Goal: Transaction & Acquisition: Book appointment/travel/reservation

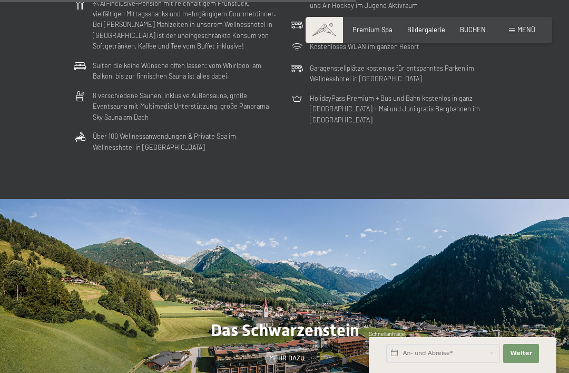
scroll to position [2188, 0]
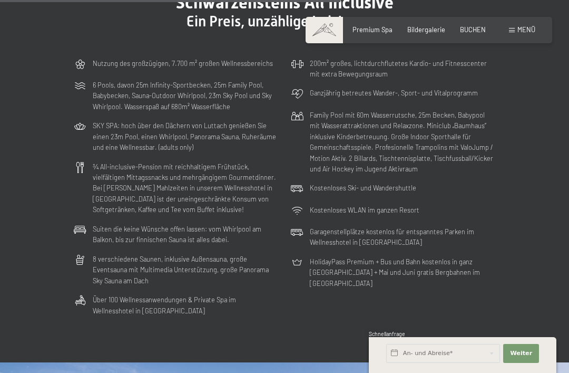
click at [472, 32] on span "BUCHEN" at bounding box center [473, 29] width 26 height 8
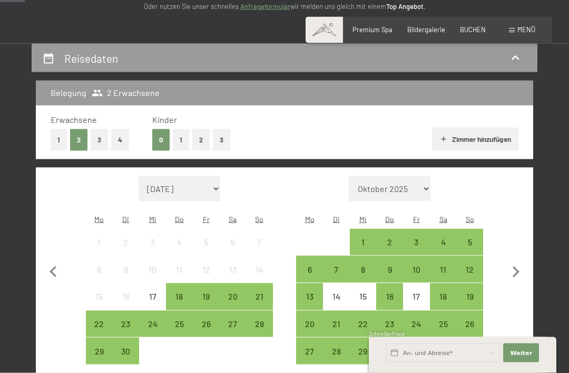
scroll to position [160, 0]
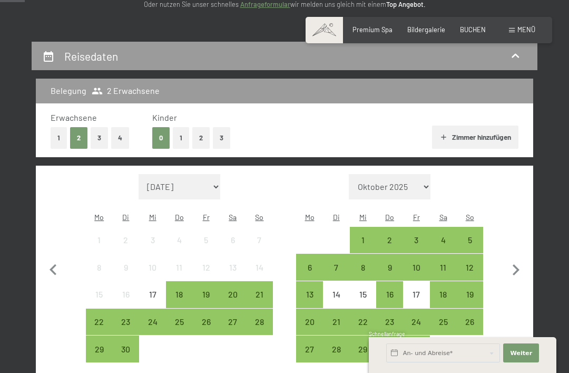
click at [228, 128] on button "3" at bounding box center [221, 138] width 17 height 22
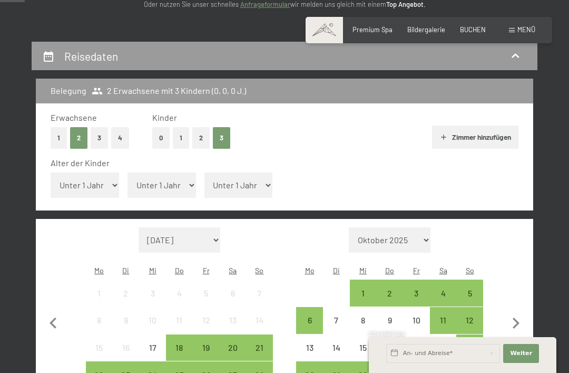
click at [157, 134] on button "0" at bounding box center [160, 138] width 17 height 22
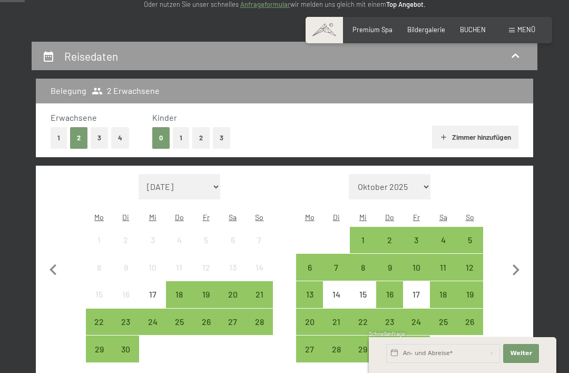
click at [520, 267] on icon "button" at bounding box center [516, 270] width 22 height 22
select select "2025-10-01"
select select "2025-11-01"
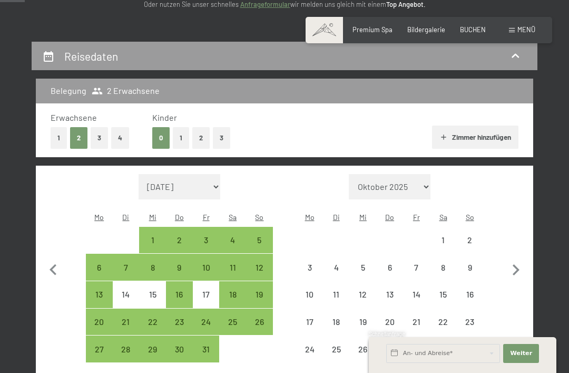
click at [522, 263] on icon "button" at bounding box center [516, 270] width 22 height 22
select select "2025-11-01"
select select "2025-12-01"
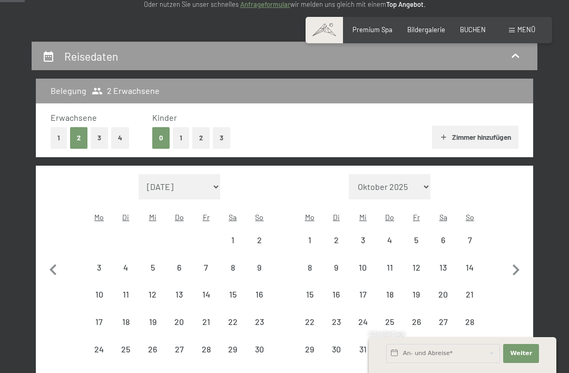
click at [522, 263] on icon "button" at bounding box center [516, 270] width 22 height 22
select select "2025-12-01"
select select "2026-01-01"
select select "2025-12-01"
select select "2026-01-01"
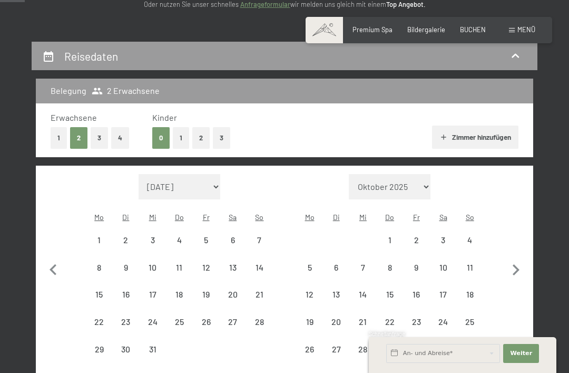
click at [523, 263] on icon "button" at bounding box center [516, 270] width 22 height 22
select select "2026-02-01"
select select "2026-03-01"
select select "2026-02-01"
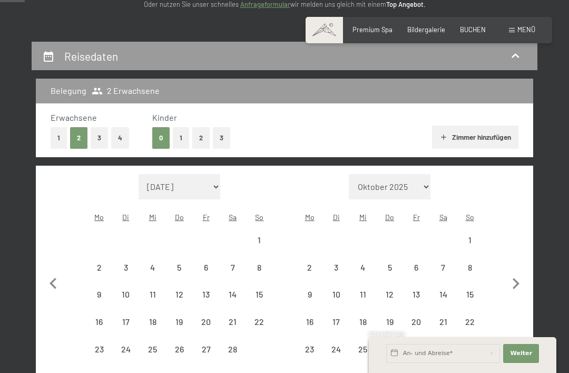
select select "2026-03-01"
click at [524, 261] on button "button" at bounding box center [516, 282] width 22 height 216
select select "2026-03-01"
select select "2026-04-01"
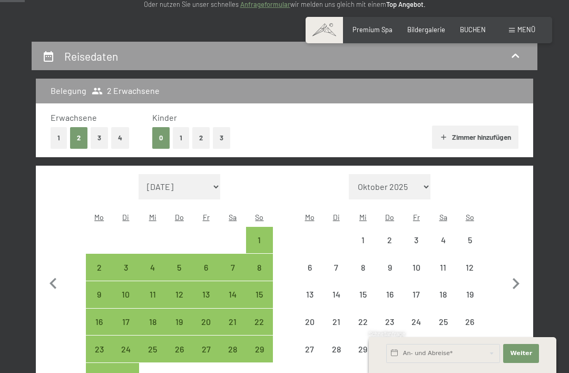
click at [524, 261] on button "button" at bounding box center [516, 282] width 22 height 216
select select "2026-04-01"
select select "2026-05-01"
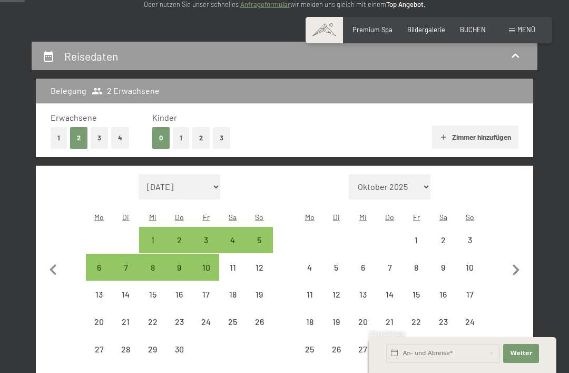
select select "2026-04-01"
select select "2026-05-01"
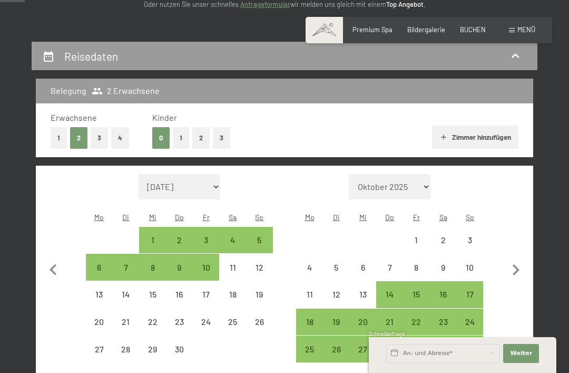
click at [522, 260] on icon "button" at bounding box center [516, 270] width 22 height 22
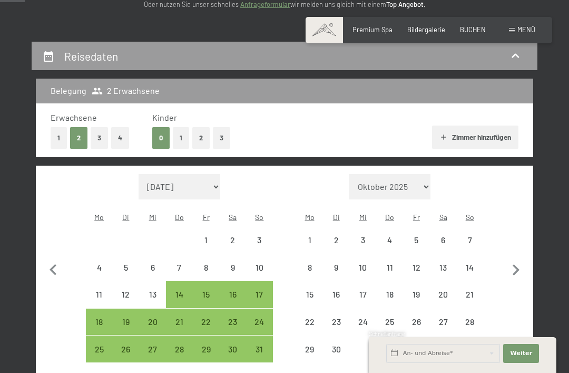
select select "2026-05-01"
select select "2026-06-01"
select select "2026-05-01"
select select "2026-06-01"
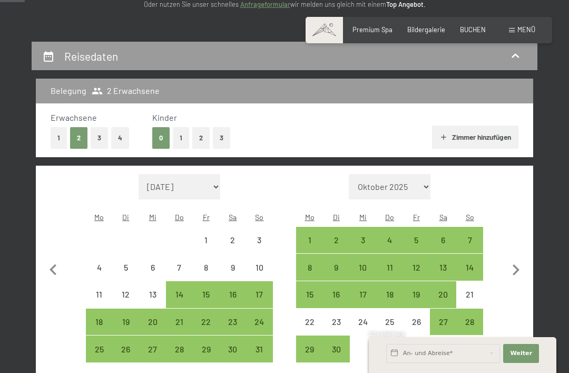
click at [526, 263] on icon "button" at bounding box center [516, 270] width 22 height 22
select select "2026-06-01"
select select "2026-07-01"
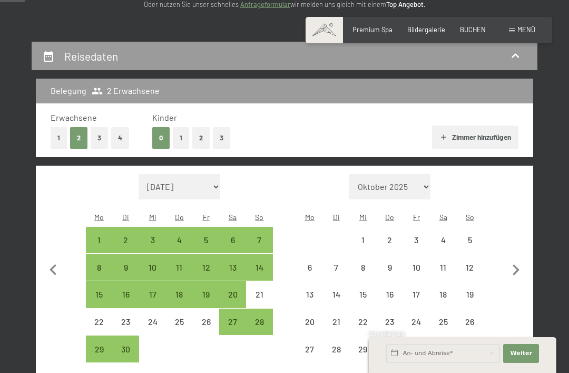
select select "2026-06-01"
select select "2026-07-01"
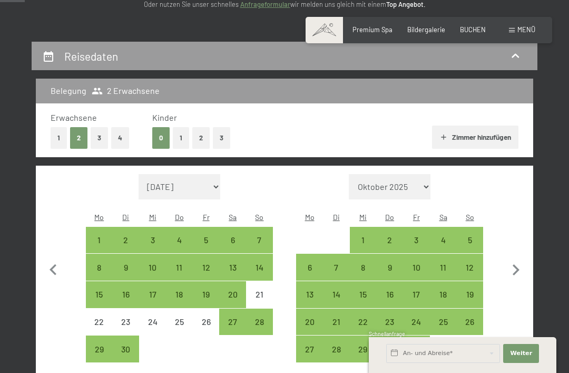
click at [418, 236] on div "3" at bounding box center [416, 248] width 25 height 25
select select "2026-06-01"
select select "2026-07-01"
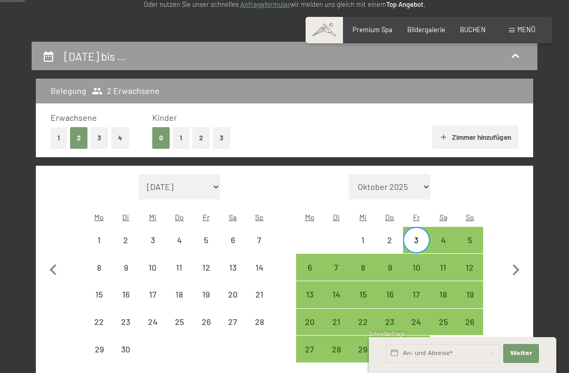
click at [467, 236] on div "5" at bounding box center [470, 248] width 25 height 25
select select "2026-06-01"
select select "2026-07-01"
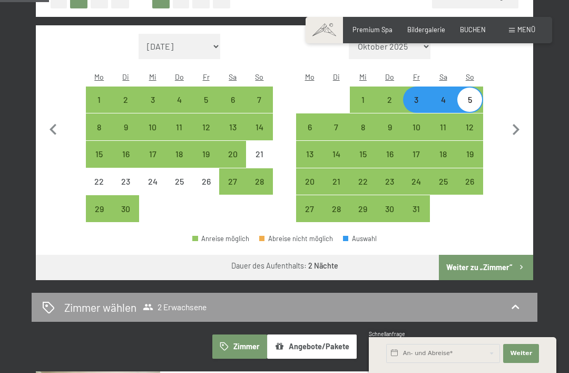
click at [505, 255] on button "Weiter zu „Zimmer“" at bounding box center [486, 267] width 94 height 25
select select "2026-06-01"
select select "2026-07-01"
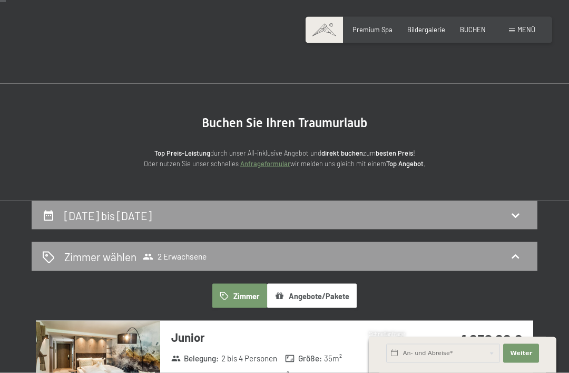
scroll to position [0, 0]
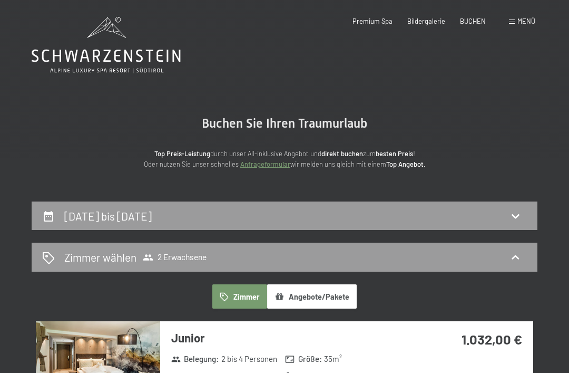
click at [508, 209] on div "3. Juli bis 5. Juli 2026" at bounding box center [284, 215] width 485 height 15
select select "2026-06-01"
select select "2026-07-01"
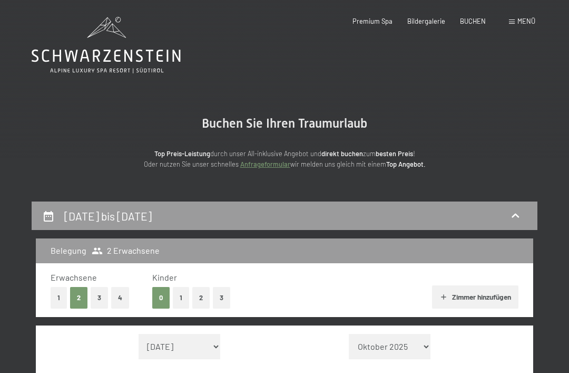
scroll to position [200, 0]
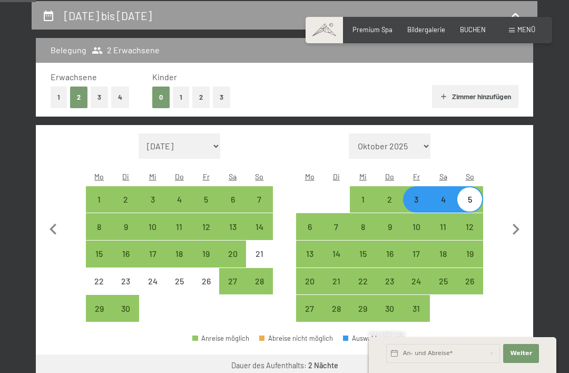
click at [182, 91] on button "1" at bounding box center [181, 97] width 16 height 22
select select "2026-06-01"
select select "2026-07-01"
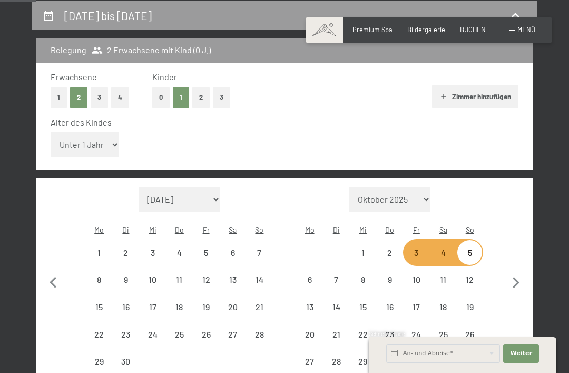
select select "2026-06-01"
select select "2026-07-01"
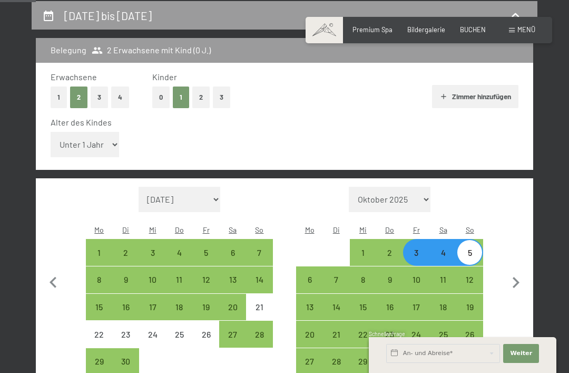
click at [98, 142] on select "Unter 1 Jahr 1 Jahr 2 Jahre 3 Jahre 4 Jahre 5 Jahre 6 Jahre 7 Jahre 8 Jahre 9 J…" at bounding box center [85, 144] width 69 height 25
select select "6"
select select "2026-06-01"
select select "2026-07-01"
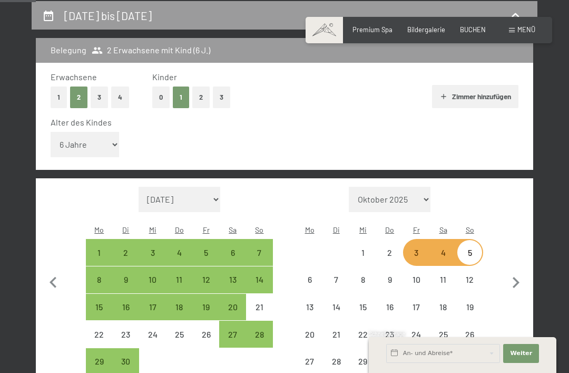
select select "2026-06-01"
select select "2026-07-01"
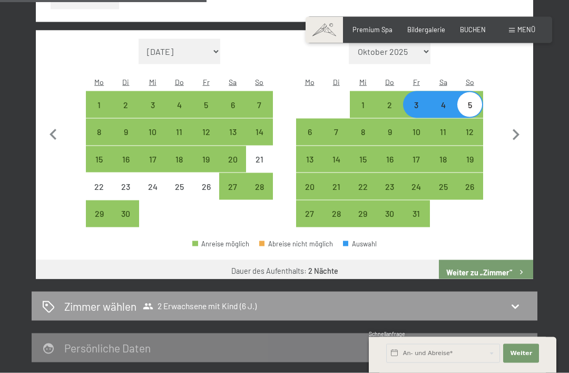
click at [515, 260] on button "Weiter zu „Zimmer“" at bounding box center [486, 272] width 94 height 25
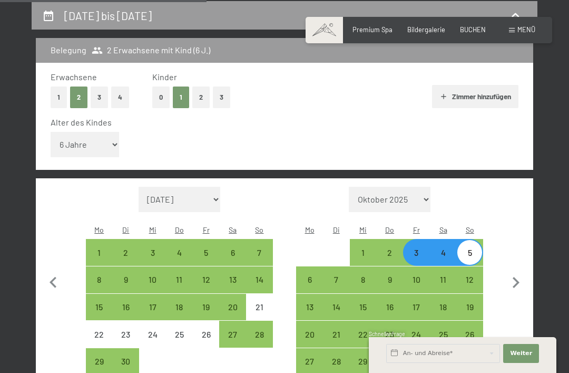
select select "2026-06-01"
select select "2026-07-01"
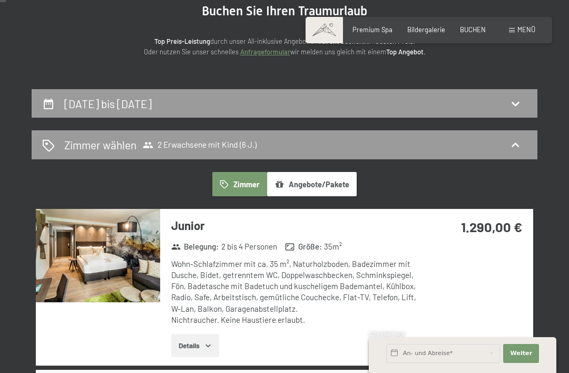
scroll to position [0, 0]
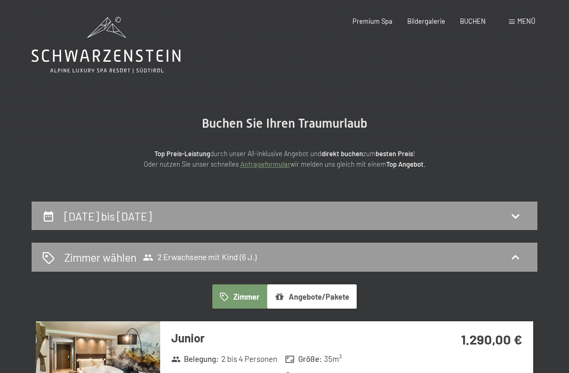
click at [507, 250] on div "Zimmer wählen 2 Erwachsene mit Kind (6 J.)" at bounding box center [284, 256] width 485 height 15
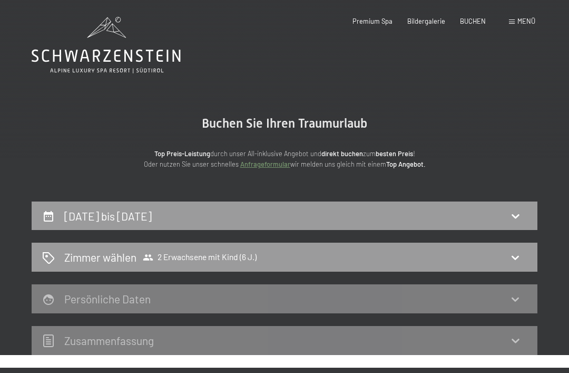
click at [521, 260] on icon at bounding box center [515, 257] width 13 height 13
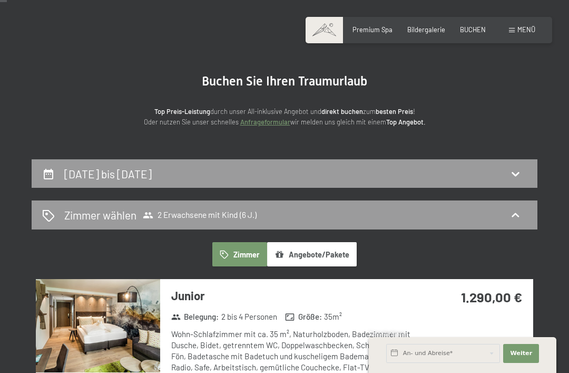
click at [517, 169] on icon at bounding box center [515, 173] width 13 height 13
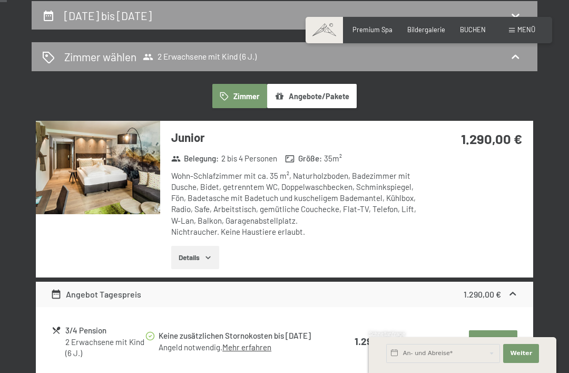
select select "6"
select select "2026-06-01"
select select "2026-07-01"
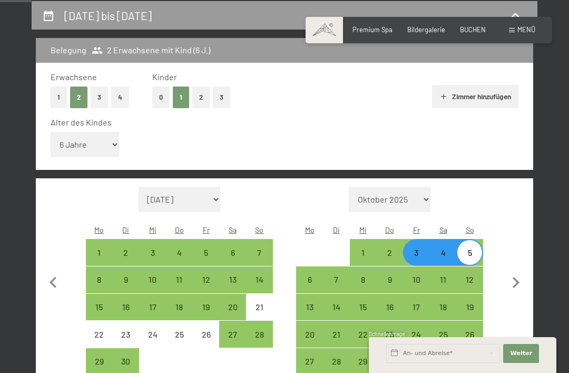
click at [197, 94] on button "2" at bounding box center [200, 97] width 17 height 22
select select "0"
select select "2026-06-01"
select select "2026-07-01"
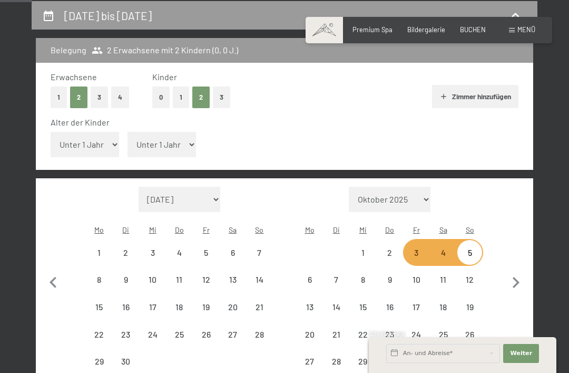
select select "2026-06-01"
select select "2026-07-01"
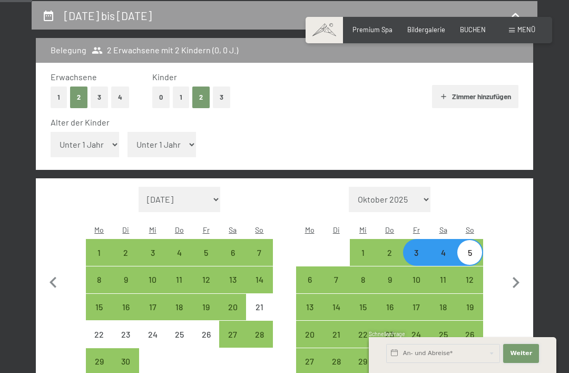
click at [531, 354] on span "Weiter" at bounding box center [521, 353] width 22 height 8
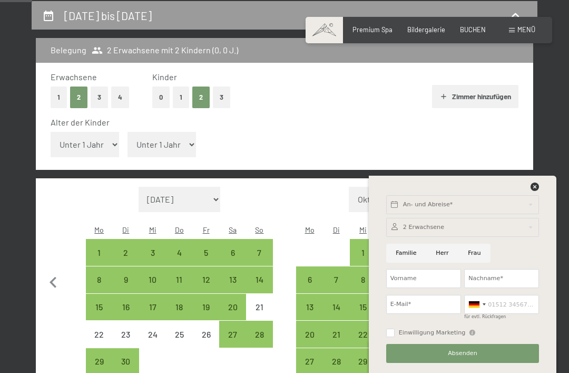
click at [543, 182] on div "An- und Abreise* Weiter Adressfelder ausblenden 2 Erwachsene 2 Erwachsene Älter…" at bounding box center [463, 274] width 167 height 197
click at [536, 184] on icon at bounding box center [535, 186] width 8 height 8
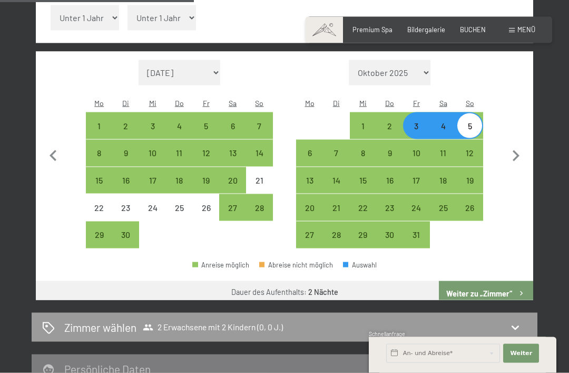
click at [508, 281] on button "Weiter zu „Zimmer“" at bounding box center [486, 293] width 94 height 25
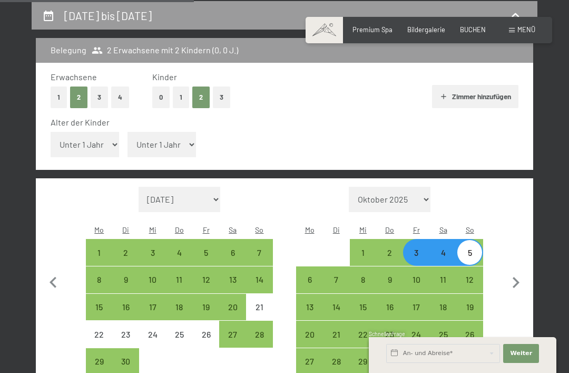
select select "2026-06-01"
select select "2026-07-01"
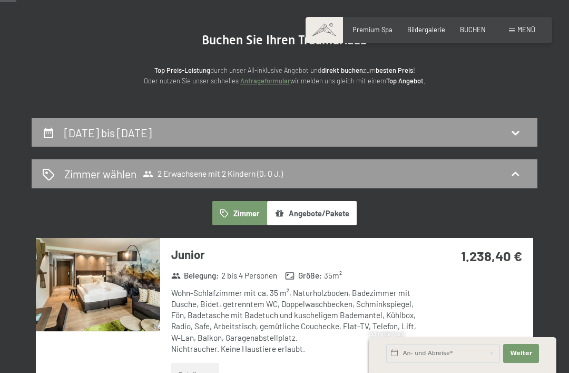
scroll to position [84, 0]
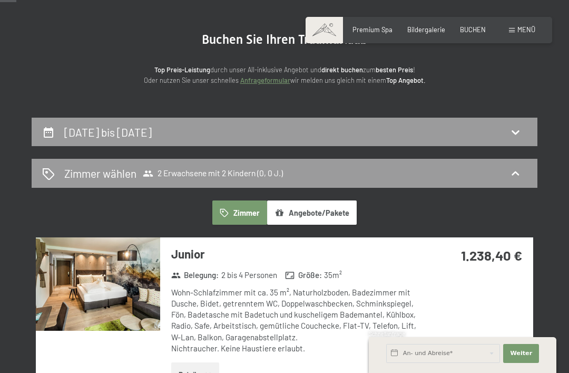
click at [515, 170] on icon at bounding box center [515, 173] width 13 height 13
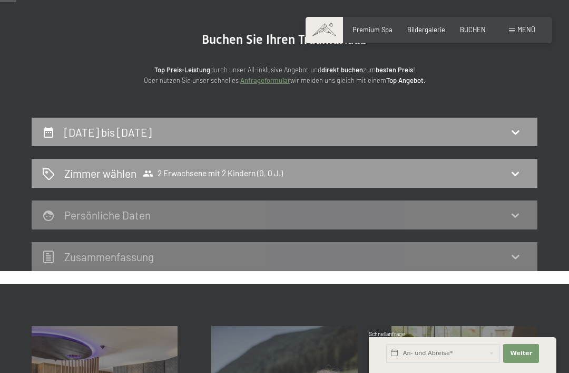
click at [512, 178] on icon at bounding box center [515, 173] width 13 height 13
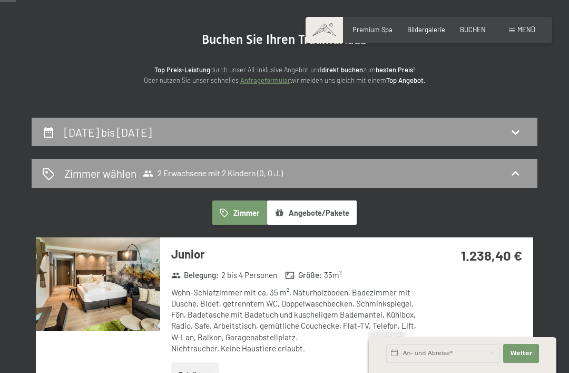
click at [487, 130] on div "3. Juli bis 5. Juli 2026" at bounding box center [284, 131] width 485 height 15
select select "2026-06-01"
select select "2026-07-01"
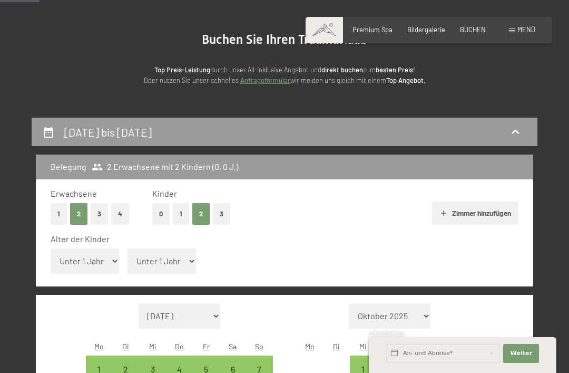
scroll to position [200, 0]
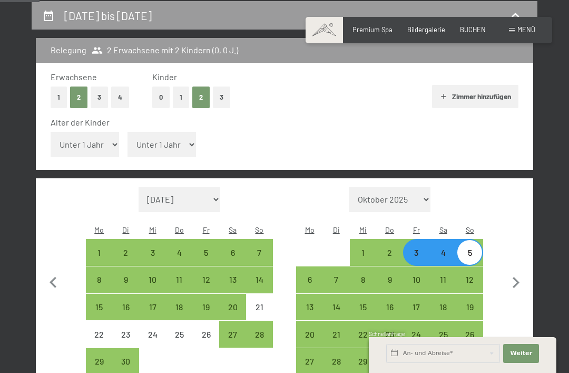
click at [88, 144] on select "Unter 1 Jahr 1 Jahr 2 Jahre 3 Jahre 4 Jahre 5 Jahre 6 Jahre 7 Jahre 8 Jahre 9 J…" at bounding box center [85, 144] width 69 height 25
select select "9"
select select "2026-06-01"
select select "2026-07-01"
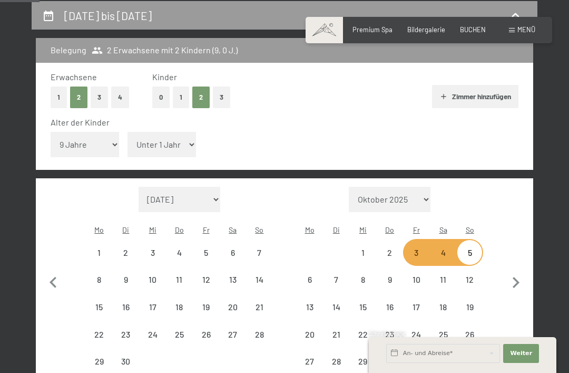
click at [160, 138] on select "Unter 1 Jahr 1 Jahr 2 Jahre 3 Jahre 4 Jahre 5 Jahre 6 Jahre 7 Jahre 8 Jahre 9 J…" at bounding box center [162, 144] width 69 height 25
select select "2026-06-01"
select select "2026-07-01"
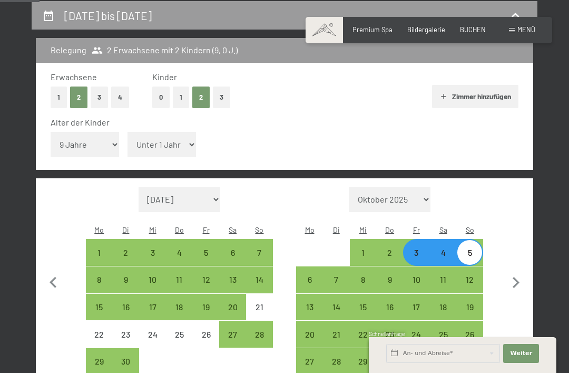
select select "6"
select select "2026-06-01"
select select "2026-07-01"
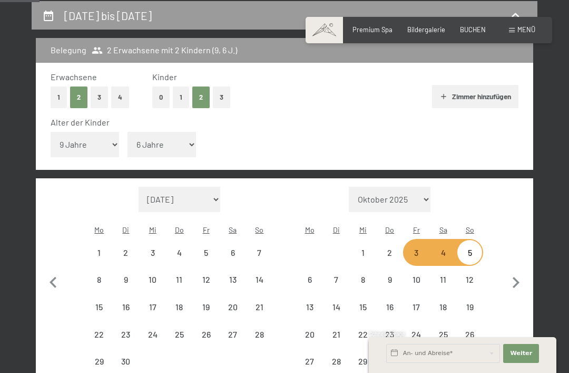
select select "2026-06-01"
select select "2026-07-01"
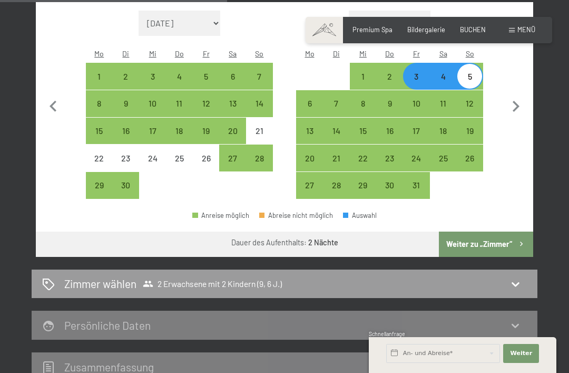
click at [511, 231] on button "Weiter zu „Zimmer“" at bounding box center [486, 243] width 94 height 25
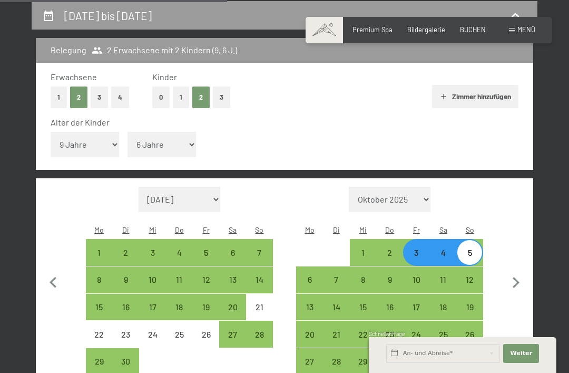
select select "2026-06-01"
select select "2026-07-01"
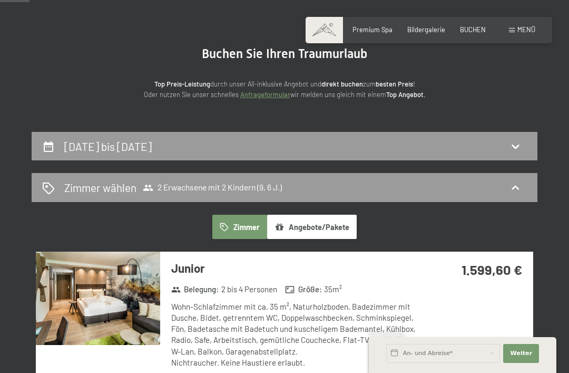
scroll to position [0, 0]
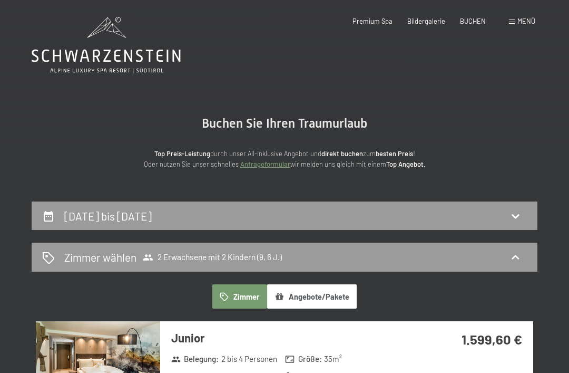
click at [504, 216] on div "3. Juli bis 5. Juli 2026" at bounding box center [284, 215] width 485 height 15
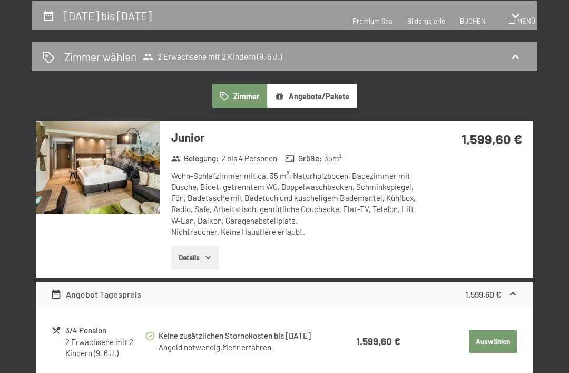
select select "9"
select select "6"
select select "2026-06-01"
select select "2026-07-01"
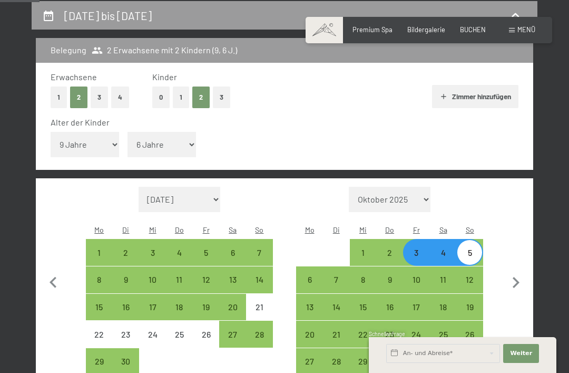
click at [228, 95] on button "3" at bounding box center [221, 97] width 17 height 22
select select "0"
select select "2026-06-01"
select select "2026-07-01"
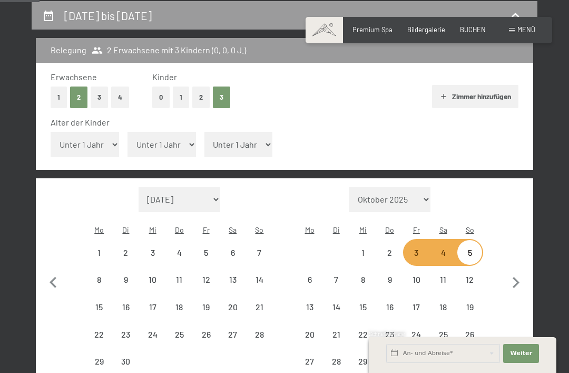
select select "2026-06-01"
select select "2026-07-01"
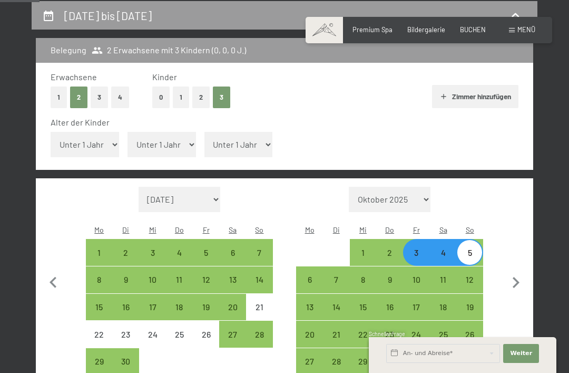
click at [92, 137] on select "Unter 1 Jahr 1 Jahr 2 Jahre 3 Jahre 4 Jahre 5 Jahre 6 Jahre 7 Jahre 8 Jahre 9 J…" at bounding box center [85, 144] width 69 height 25
select select "12"
select select "2026-06-01"
select select "2026-07-01"
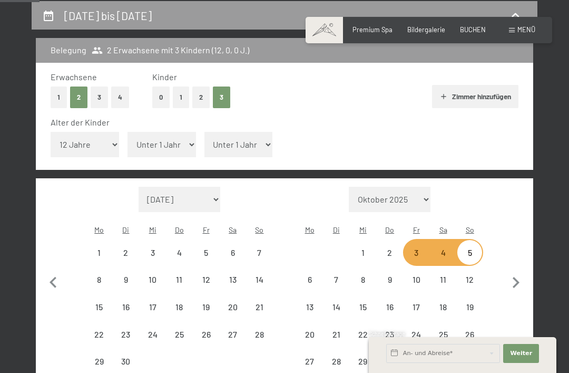
click at [151, 142] on select "Unter 1 Jahr 1 Jahr 2 Jahre 3 Jahre 4 Jahre 5 Jahre 6 Jahre 7 Jahre 8 Jahre 9 J…" at bounding box center [162, 144] width 69 height 25
select select "2026-06-01"
select select "2026-07-01"
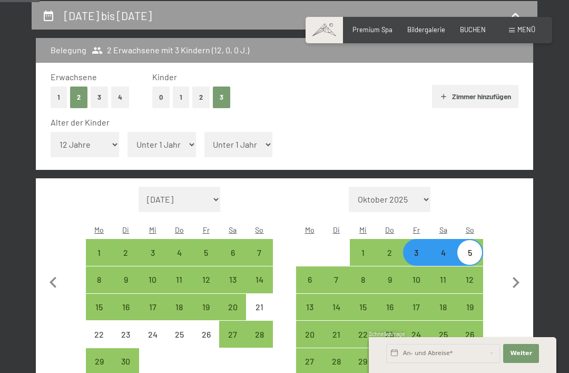
select select "9"
select select "2026-06-01"
select select "2026-07-01"
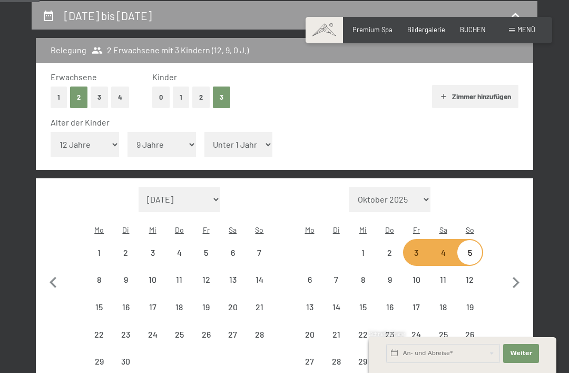
select select "2026-06-01"
select select "2026-07-01"
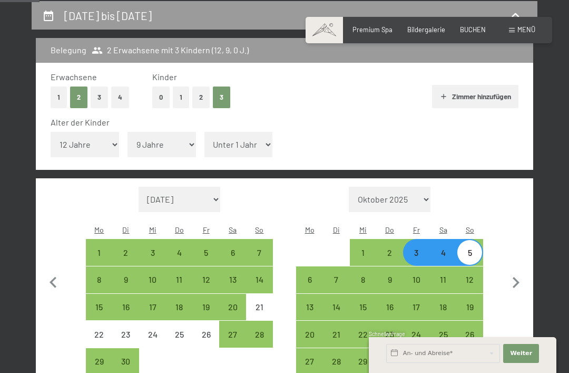
click at [241, 138] on select "Unter 1 Jahr 1 Jahr 2 Jahre 3 Jahre 4 Jahre 5 Jahre 6 Jahre 7 Jahre 8 Jahre 9 J…" at bounding box center [239, 144] width 69 height 25
select select "6"
select select "2026-06-01"
select select "2026-07-01"
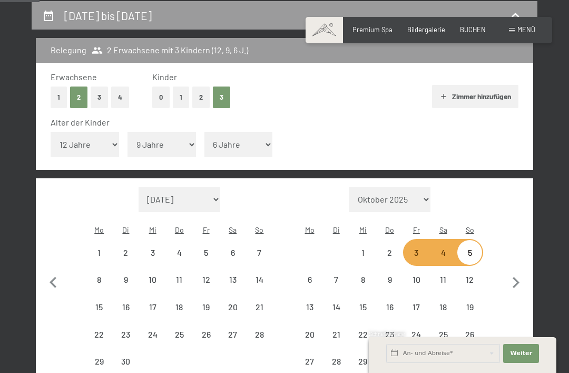
select select "2026-06-01"
select select "2026-07-01"
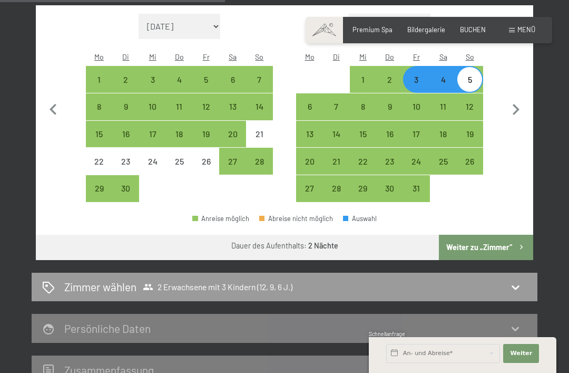
click at [508, 235] on button "Weiter zu „Zimmer“" at bounding box center [486, 247] width 94 height 25
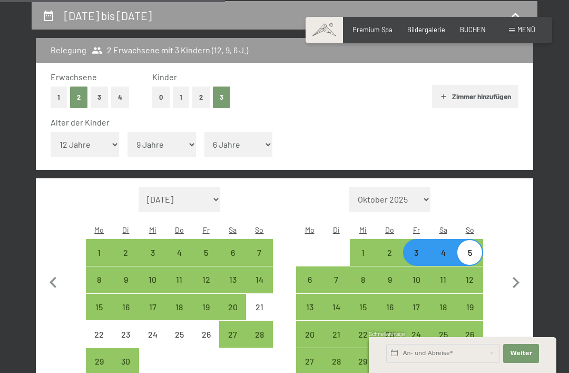
select select "2026-06-01"
select select "2026-07-01"
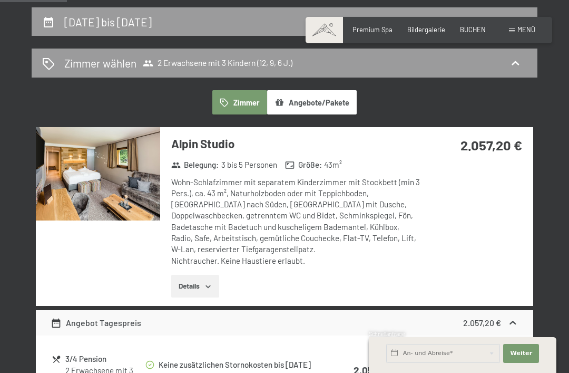
scroll to position [194, 0]
click at [110, 176] on img at bounding box center [98, 174] width 124 height 93
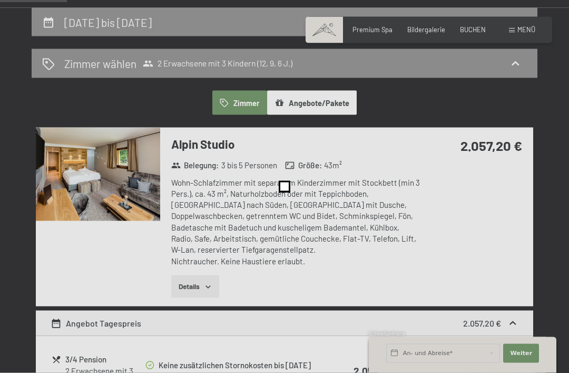
scroll to position [194, 0]
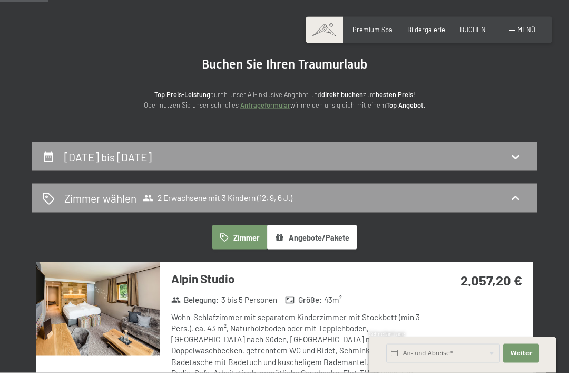
scroll to position [0, 0]
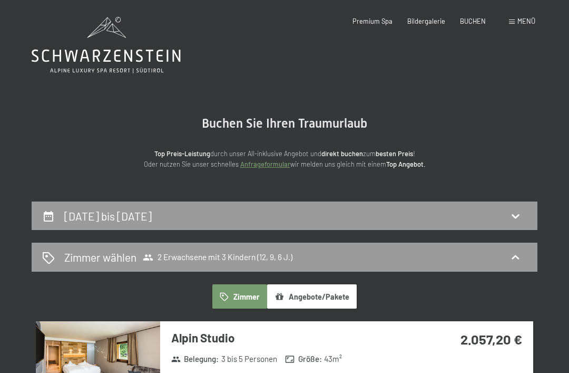
click at [471, 21] on span "BUCHEN" at bounding box center [473, 21] width 26 height 8
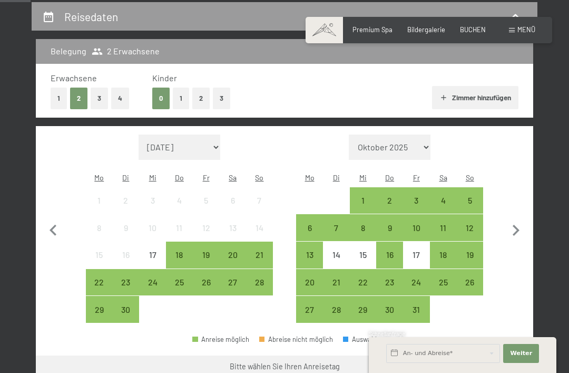
scroll to position [199, 0]
click at [519, 224] on icon "button" at bounding box center [516, 231] width 22 height 22
select select "2025-10-01"
select select "2025-11-01"
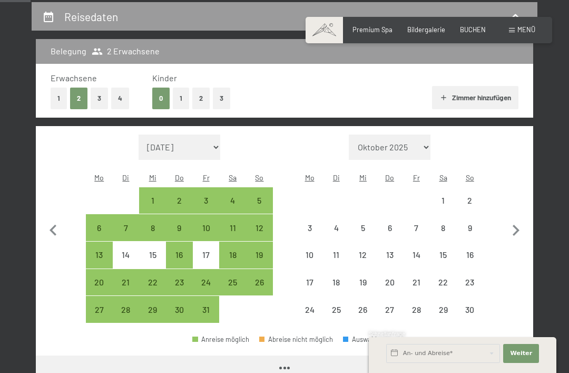
select select "2025-10-01"
select select "2025-11-01"
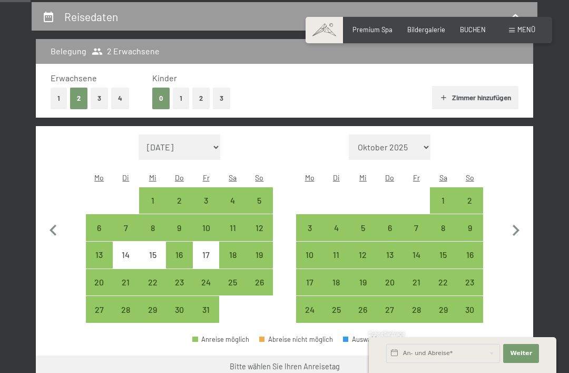
click at [523, 228] on icon "button" at bounding box center [516, 230] width 22 height 22
select select "2025-11-01"
select select "2025-12-01"
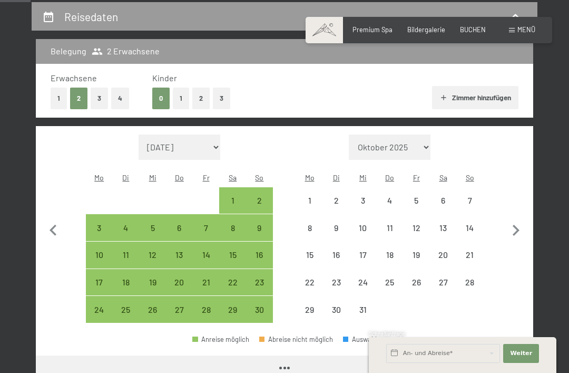
click at [522, 228] on icon "button" at bounding box center [516, 230] width 22 height 22
select select "2025-12-01"
select select "2026-01-01"
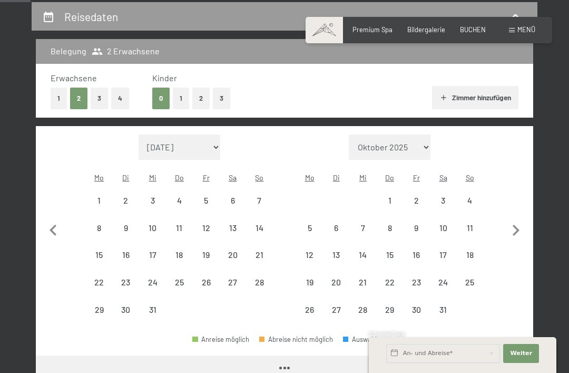
click at [526, 225] on icon "button" at bounding box center [516, 230] width 22 height 22
select select "2026-01-01"
select select "2026-02-01"
click at [526, 226] on icon "button" at bounding box center [516, 230] width 22 height 22
select select "2026-02-01"
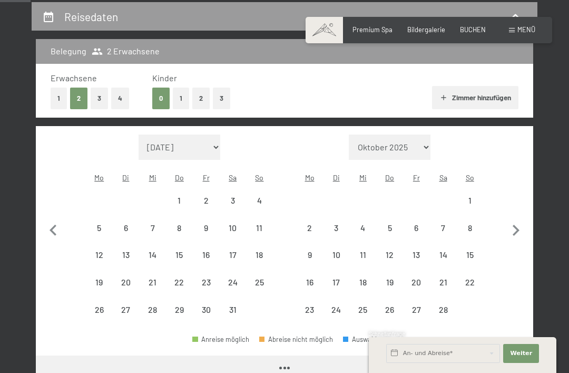
select select "2026-03-01"
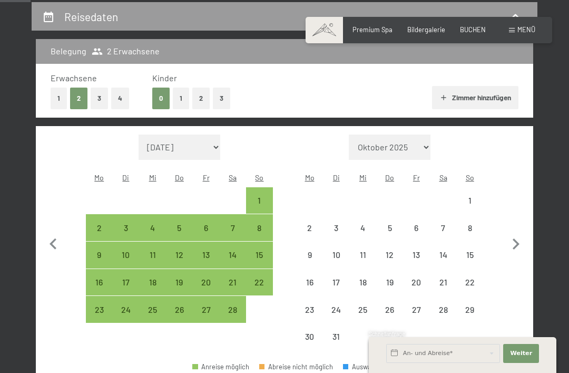
click at [526, 225] on button "button" at bounding box center [516, 242] width 22 height 216
select select "2026-03-01"
select select "2026-04-01"
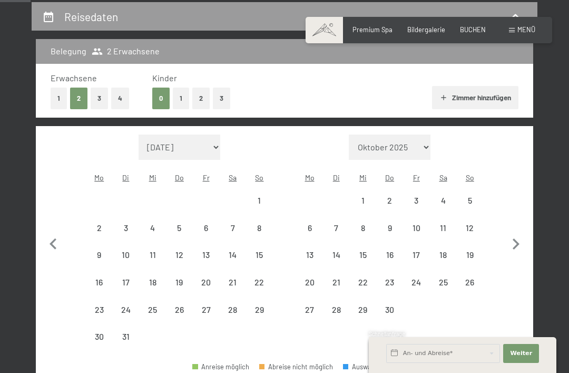
select select "2026-03-01"
select select "2026-04-01"
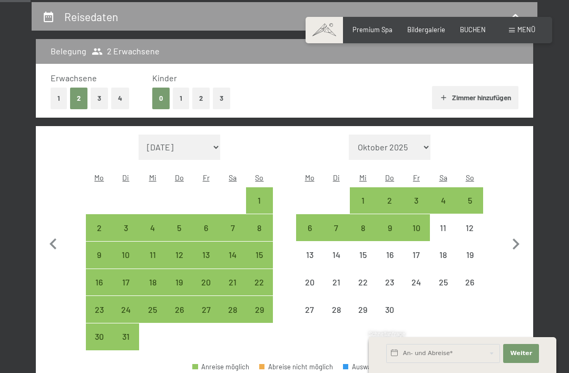
click at [526, 225] on button "button" at bounding box center [516, 242] width 22 height 216
select select "2026-04-01"
select select "2026-05-01"
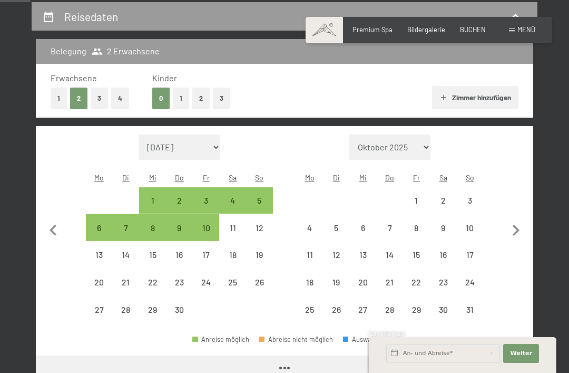
select select "2026-04-01"
select select "2026-05-01"
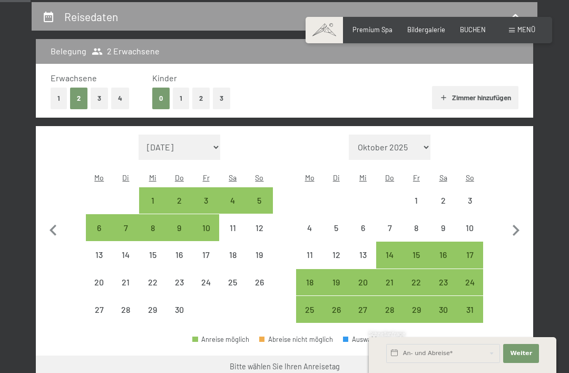
click at [228, 96] on button "3" at bounding box center [221, 99] width 17 height 22
select select "2026-04-01"
select select "2026-05-01"
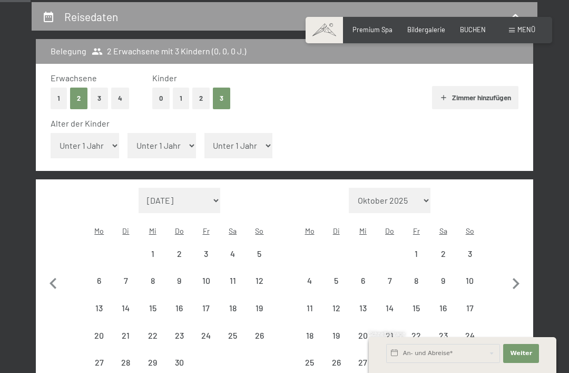
select select "2026-04-01"
select select "2026-05-01"
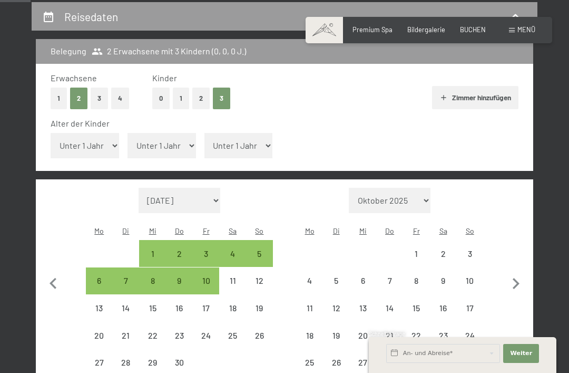
select select "2026-04-01"
select select "2026-05-01"
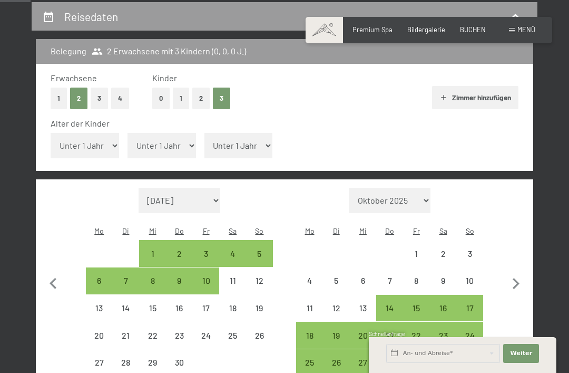
click at [101, 137] on select "Unter 1 Jahr 1 Jahr 2 Jahre 3 Jahre 4 Jahre 5 Jahre 6 Jahre 7 Jahre 8 Jahre 9 J…" at bounding box center [85, 145] width 69 height 25
select select "12"
select select "2026-04-01"
select select "2026-05-01"
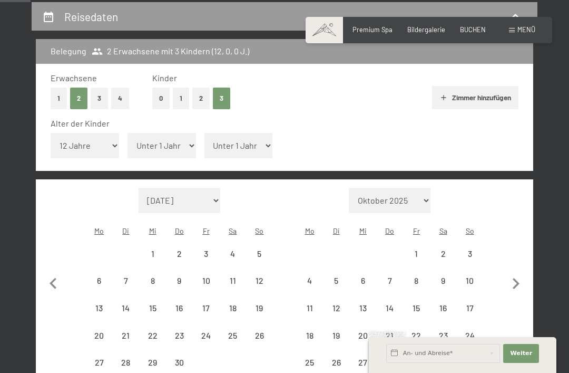
click at [153, 135] on select "Unter 1 Jahr 1 Jahr 2 Jahre 3 Jahre 4 Jahre 5 Jahre 6 Jahre 7 Jahre 8 Jahre 9 J…" at bounding box center [162, 145] width 69 height 25
select select "2026-04-01"
select select "2026-05-01"
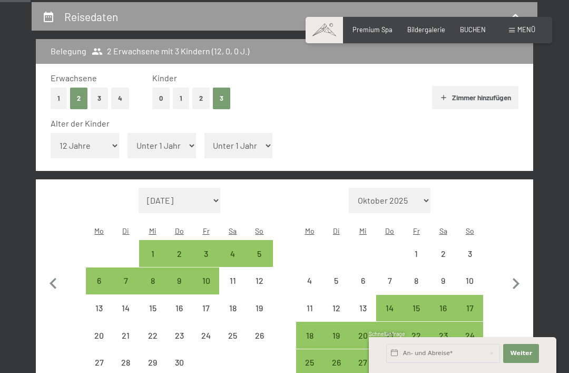
select select "9"
select select "2026-04-01"
select select "2026-05-01"
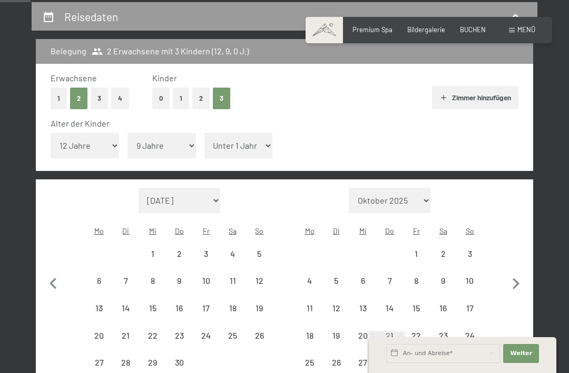
select select "2026-04-01"
select select "2026-05-01"
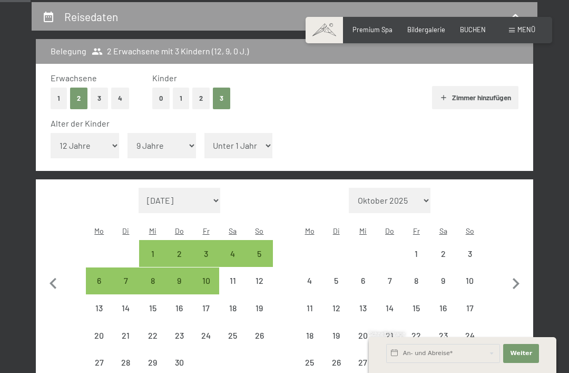
select select "2026-04-01"
select select "2026-05-01"
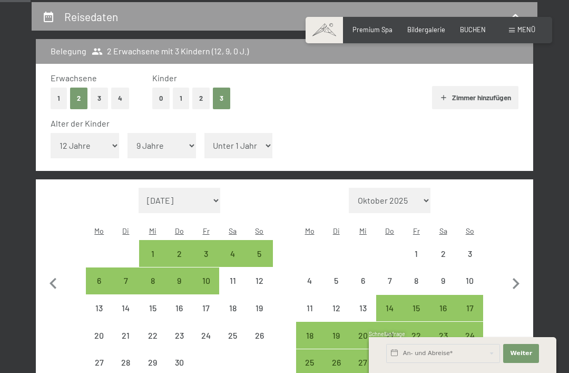
click at [239, 133] on select "Unter 1 Jahr 1 Jahr 2 Jahre 3 Jahre 4 Jahre 5 Jahre 6 Jahre 7 Jahre 8 Jahre 9 J…" at bounding box center [239, 145] width 69 height 25
select select "6"
select select "2026-04-01"
select select "2026-05-01"
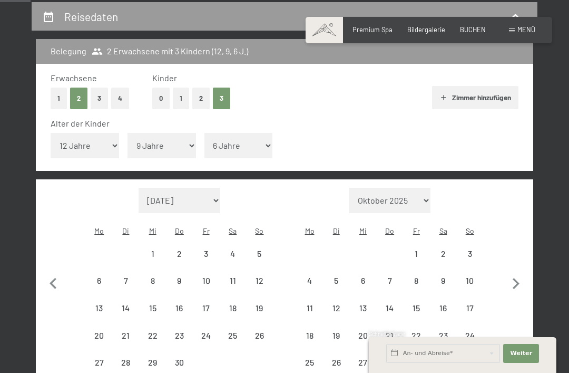
select select "2026-04-01"
select select "2026-05-01"
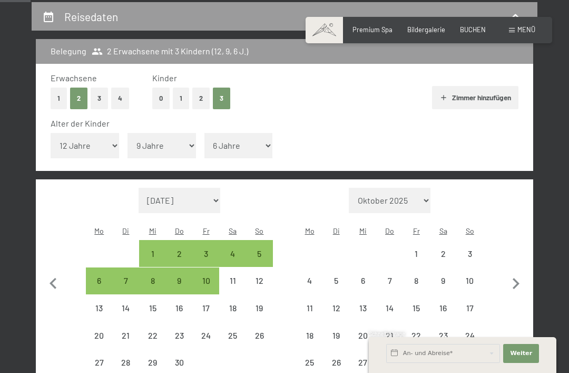
select select "2026-04-01"
select select "2026-05-01"
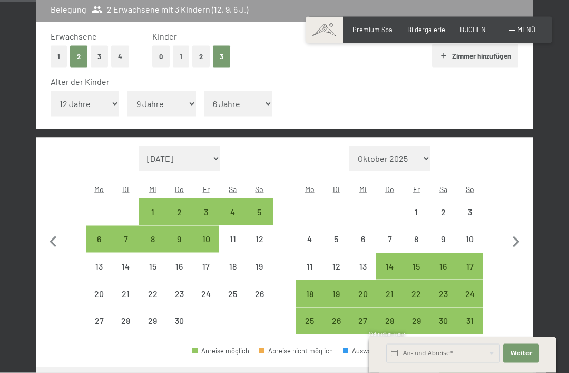
scroll to position [248, 0]
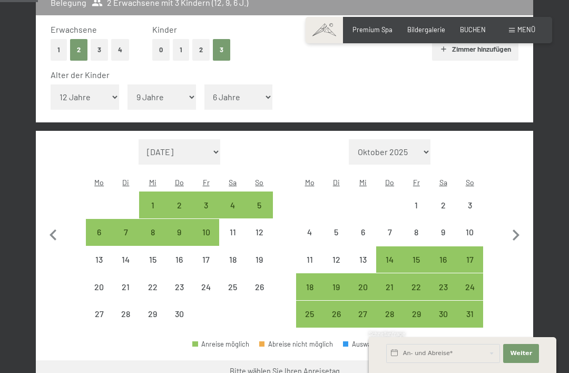
click at [518, 229] on icon "button" at bounding box center [516, 234] width 7 height 11
select select "2026-05-01"
select select "2026-06-01"
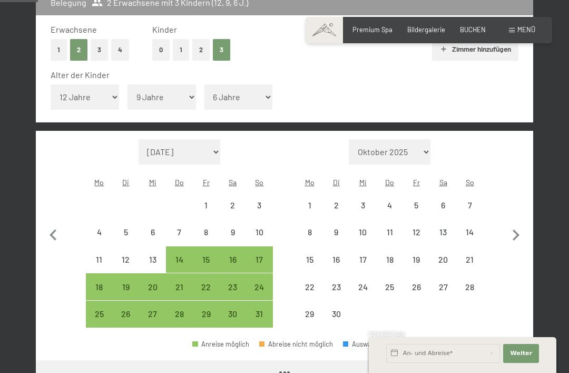
select select "2026-05-01"
select select "2026-06-01"
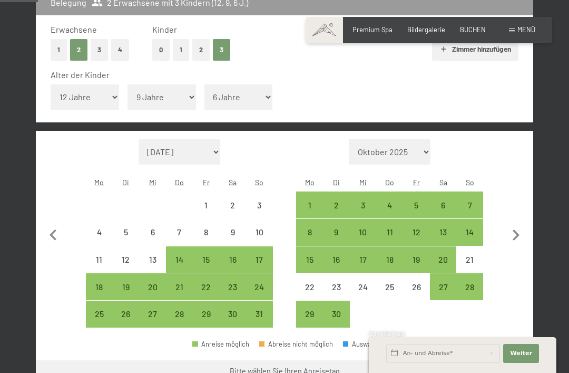
click at [387, 201] on div "4" at bounding box center [390, 213] width 25 height 25
select select "2026-05-01"
select select "2026-06-01"
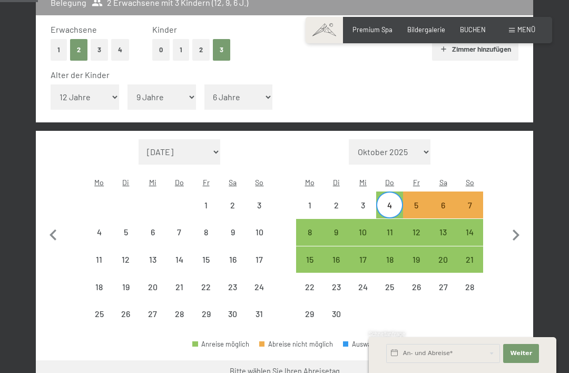
click at [384, 201] on div "4" at bounding box center [390, 213] width 25 height 25
select select "2026-05-01"
select select "2026-06-01"
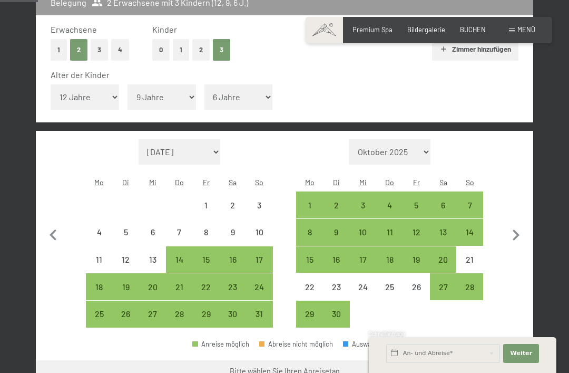
click at [363, 201] on div "3" at bounding box center [363, 213] width 25 height 25
select select "2026-05-01"
select select "2026-06-01"
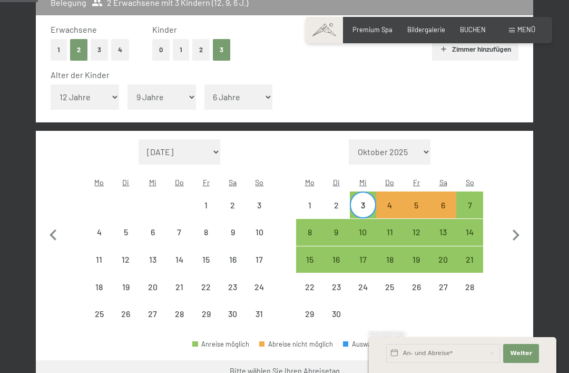
click at [468, 201] on div "7" at bounding box center [470, 213] width 25 height 25
select select "2026-05-01"
select select "2026-06-01"
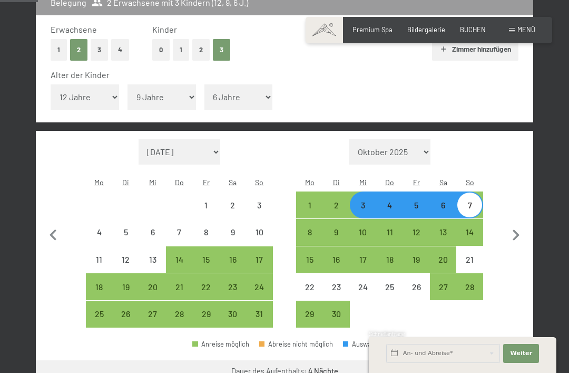
click at [495, 360] on button "Weiter zu „Zimmer“" at bounding box center [486, 372] width 94 height 25
select select "2026-05-01"
select select "2026-06-01"
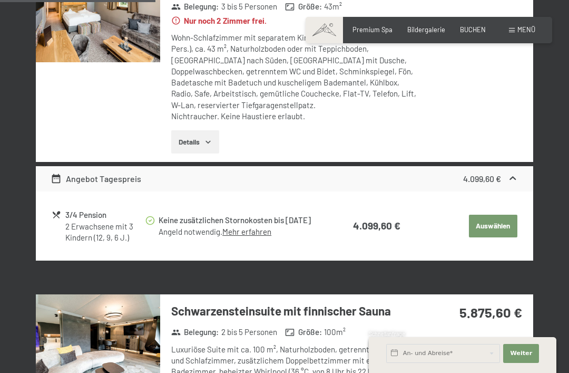
scroll to position [360, 0]
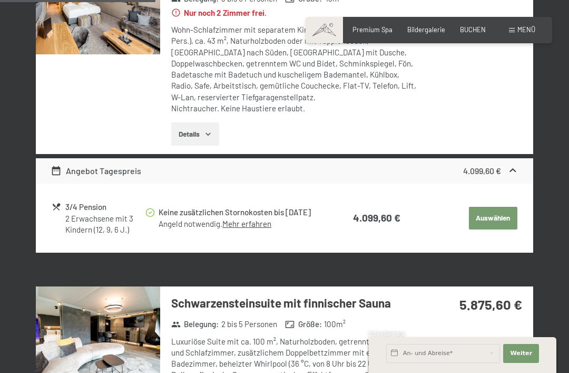
click at [253, 222] on link "Mehr erfahren" at bounding box center [246, 223] width 49 height 9
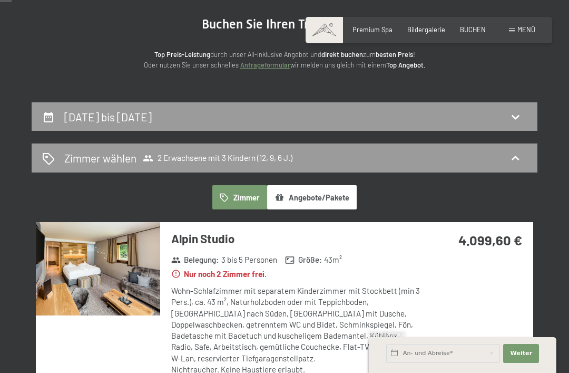
scroll to position [0, 0]
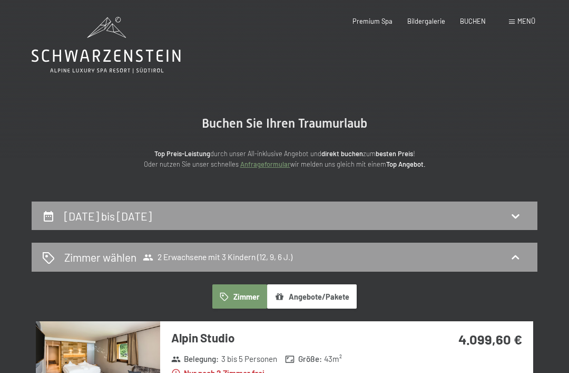
click at [513, 247] on div "Zimmer wählen 2 Erwachsene mit 3 Kindern (12, 9, 6 J.)" at bounding box center [285, 257] width 506 height 29
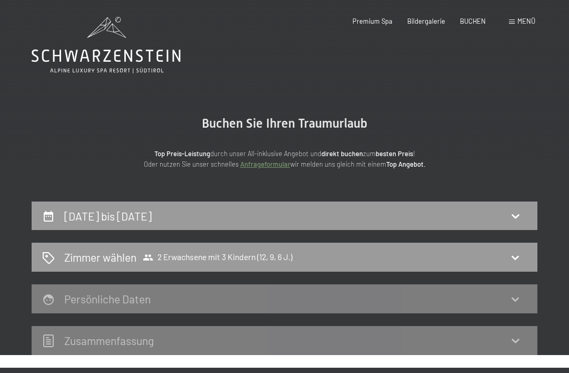
click at [504, 256] on div "Zimmer wählen 2 Erwachsene mit 3 Kindern (12, 9, 6 J.)" at bounding box center [284, 256] width 485 height 15
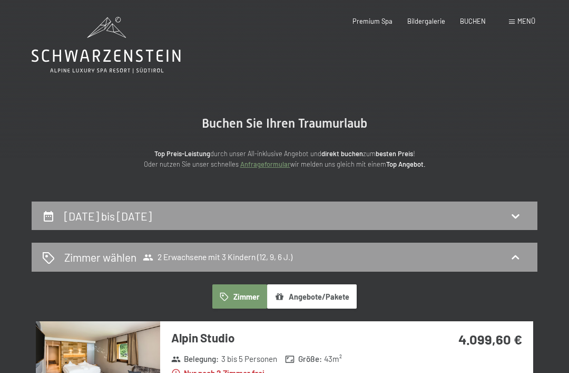
click at [515, 215] on icon at bounding box center [515, 216] width 7 height 4
select select "12"
select select "9"
select select "6"
select select "2026-05-01"
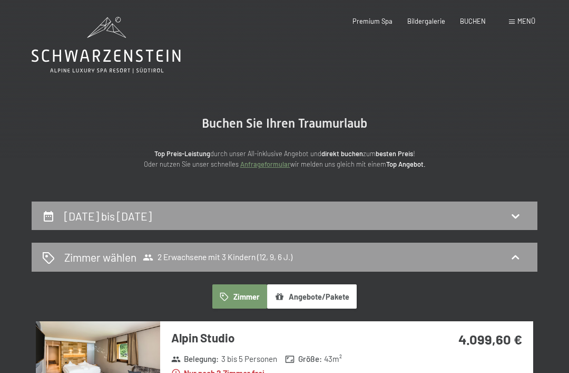
select select "2026-06-01"
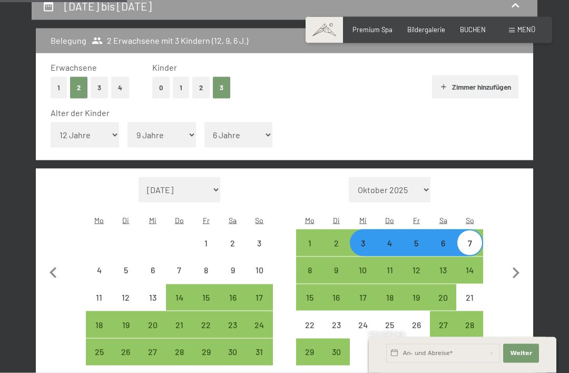
scroll to position [211, 0]
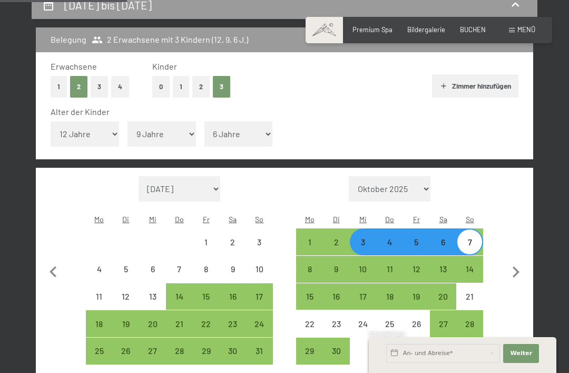
click at [521, 261] on icon "button" at bounding box center [516, 272] width 22 height 22
select select "2026-06-01"
select select "2026-07-01"
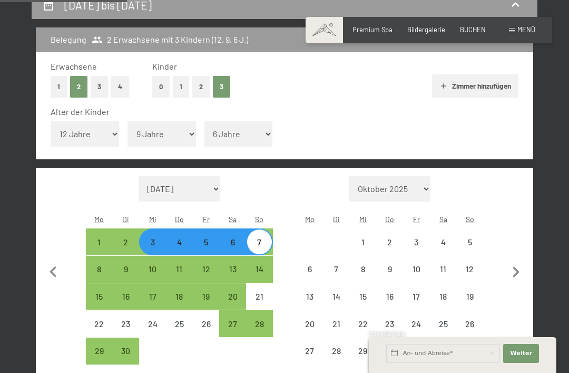
click at [522, 261] on icon "button" at bounding box center [516, 272] width 22 height 22
select select "2026-07-01"
select select "2026-08-01"
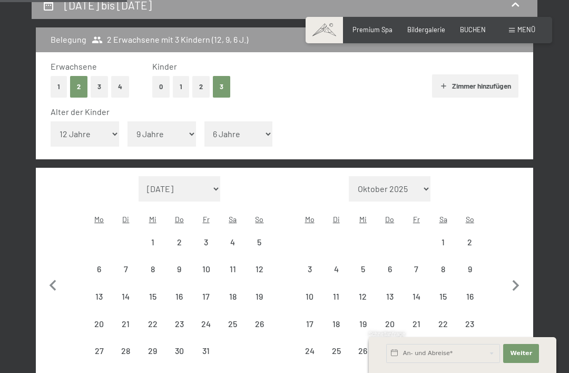
select select "2026-07-01"
select select "2026-08-01"
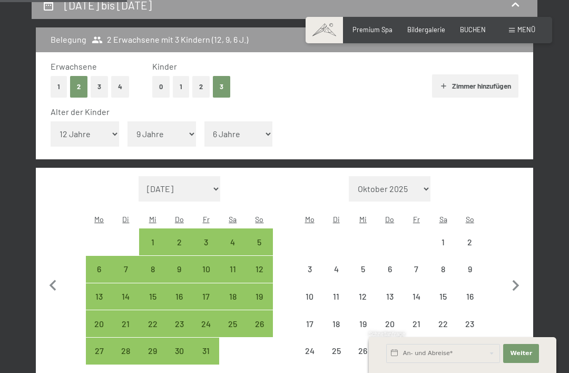
click at [525, 275] on icon "button" at bounding box center [516, 286] width 22 height 22
select select "2026-08-01"
select select "2026-09-01"
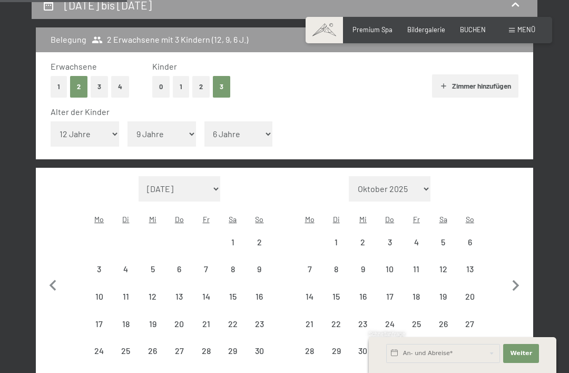
select select "2026-08-01"
select select "2026-09-01"
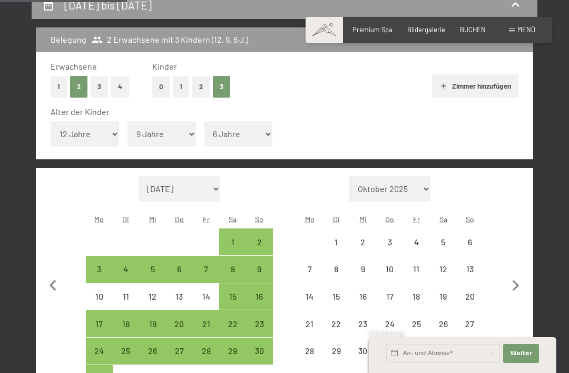
select select "2026-08-01"
select select "2026-09-01"
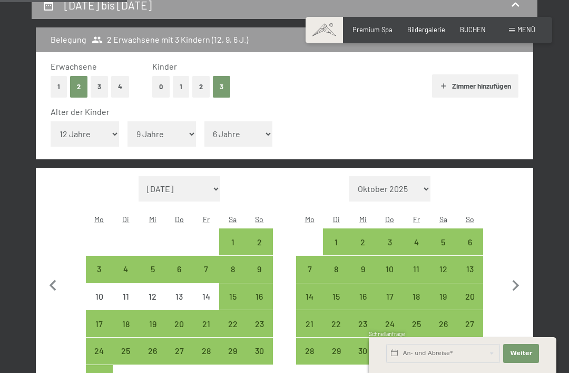
click at [390, 265] on div "10" at bounding box center [390, 277] width 25 height 25
select select "2026-08-01"
select select "2026-09-01"
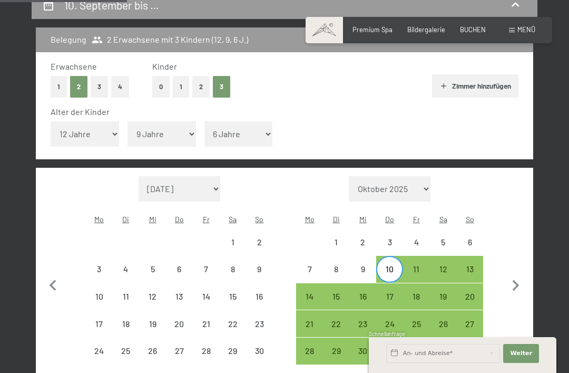
click at [473, 265] on div "13" at bounding box center [470, 277] width 25 height 25
select select "2026-08-01"
select select "2026-09-01"
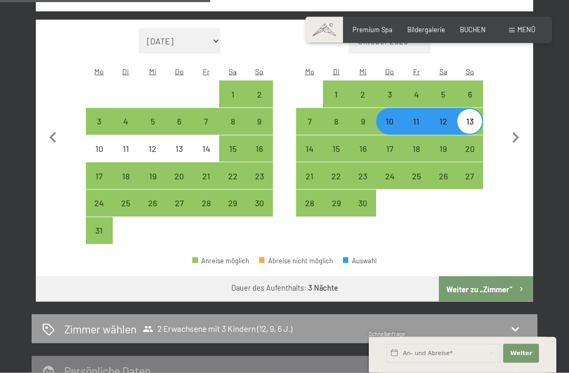
click at [516, 276] on button "Weiter zu „Zimmer“" at bounding box center [486, 288] width 94 height 25
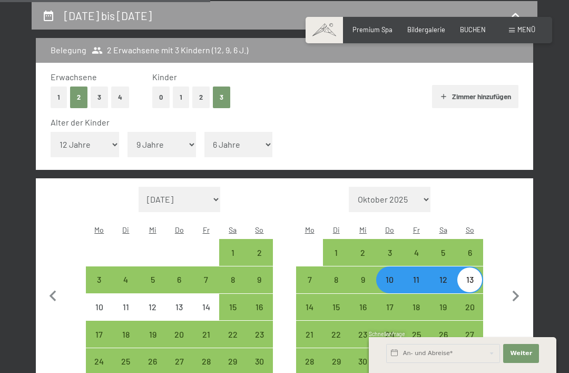
select select "2026-08-01"
select select "2026-09-01"
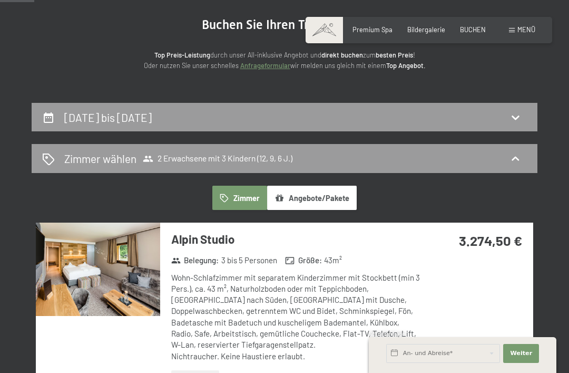
click at [512, 120] on icon at bounding box center [515, 117] width 13 height 13
select select "12"
select select "9"
select select "6"
select select "2026-08-01"
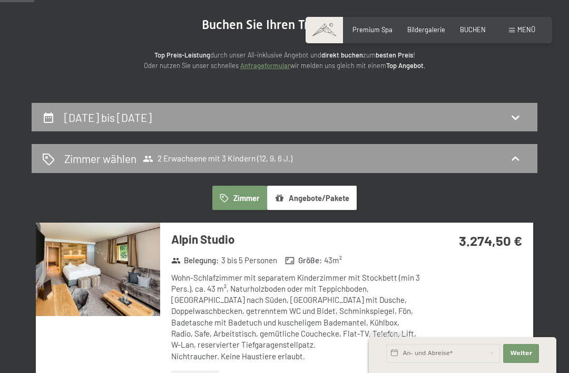
select select "2026-09-01"
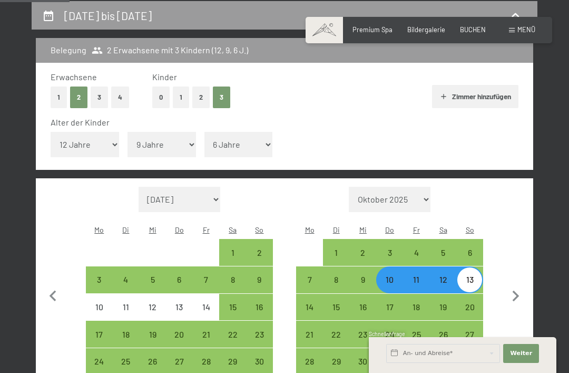
click at [367, 275] on div "9" at bounding box center [363, 287] width 25 height 25
select select "2026-08-01"
select select "2026-09-01"
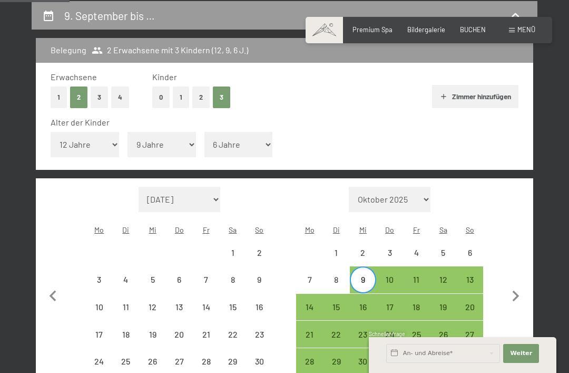
click at [462, 275] on div "13" at bounding box center [470, 287] width 25 height 25
select select "2026-08-01"
select select "2026-09-01"
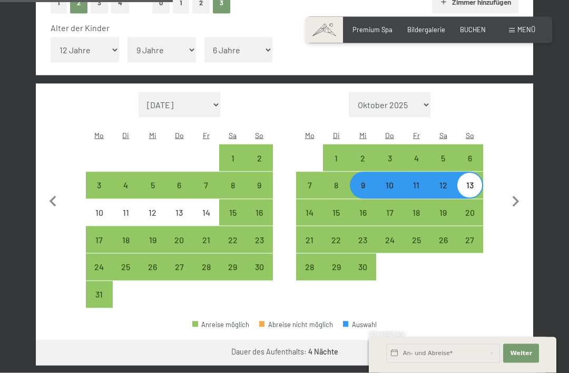
click at [502, 340] on button "Weiter zu „Zimmer“" at bounding box center [486, 352] width 94 height 25
select select "2026-08-01"
select select "2026-09-01"
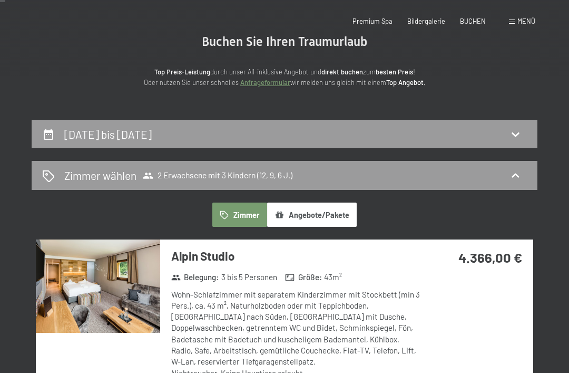
scroll to position [0, 0]
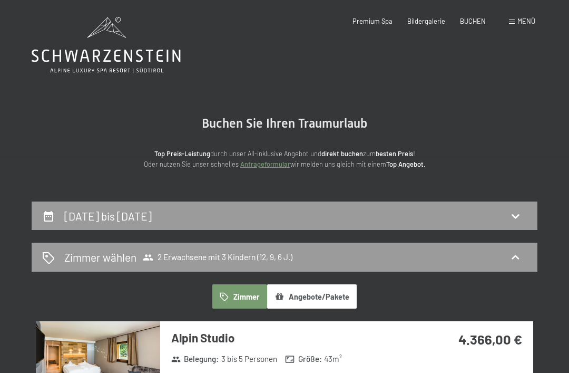
click at [518, 24] on span "Menü" at bounding box center [527, 21] width 18 height 8
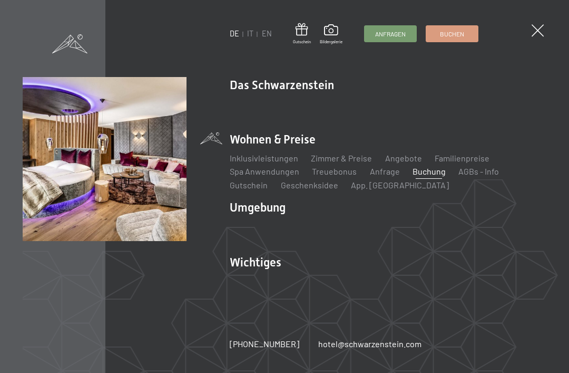
click at [491, 176] on link "AGBs - Info" at bounding box center [479, 171] width 41 height 10
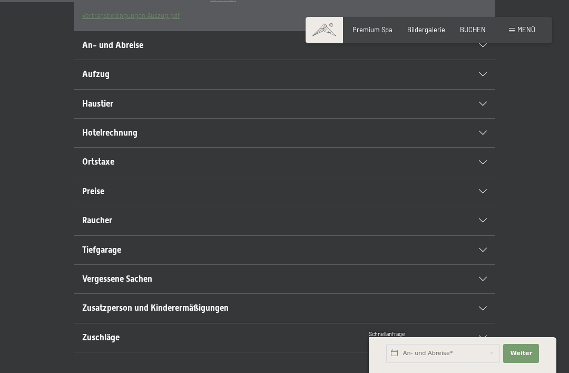
scroll to position [369, 0]
click at [475, 59] on div "An- und Abreise" at bounding box center [284, 45] width 405 height 28
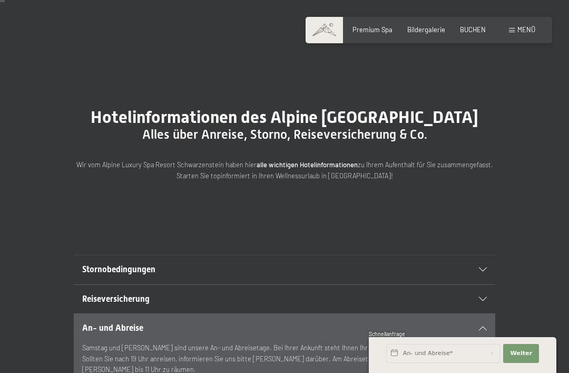
scroll to position [9, 0]
